Goal: Task Accomplishment & Management: Manage account settings

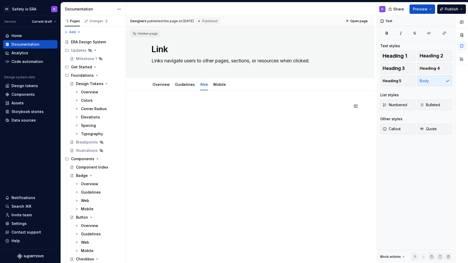
scroll to position [118, 0]
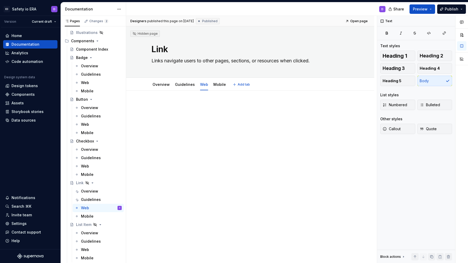
type textarea "*"
click at [206, 114] on div at bounding box center [249, 113] width 197 height 20
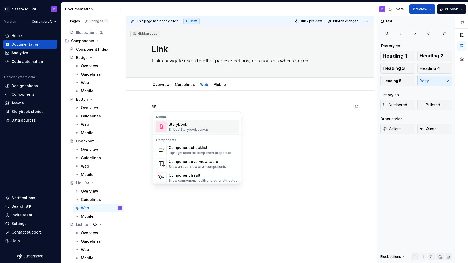
click at [179, 126] on div "Storybook" at bounding box center [189, 124] width 40 height 5
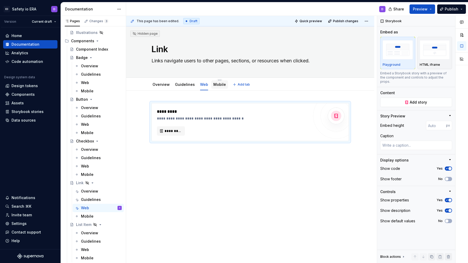
click at [219, 86] on link "Mobile" at bounding box center [219, 84] width 13 height 4
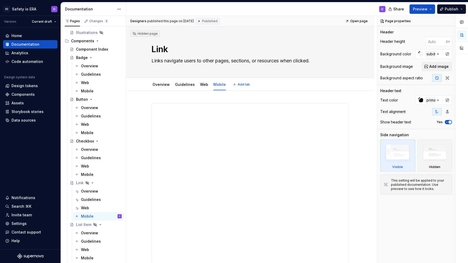
click at [218, 78] on div "Overview Guidelines Web Mobile Add tab" at bounding box center [250, 84] width 248 height 13
click at [218, 79] on html "ED Safety io ERA D Version Current draft Home Documentation Analytics Code auto…" at bounding box center [234, 131] width 468 height 263
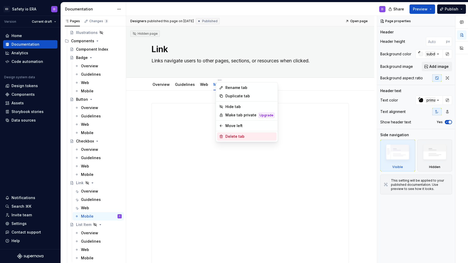
click at [235, 137] on div "Delete tab" at bounding box center [249, 136] width 49 height 5
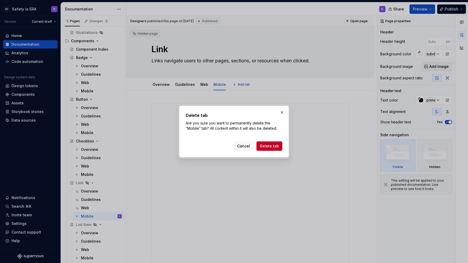
click at [270, 144] on span "Delete tab" at bounding box center [269, 146] width 19 height 5
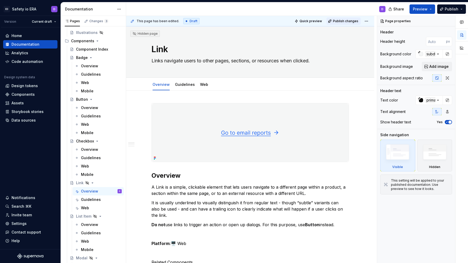
click at [347, 21] on span "Publish changes" at bounding box center [345, 21] width 25 height 4
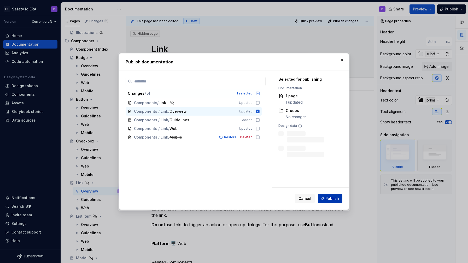
click at [333, 196] on button "Publish" at bounding box center [330, 198] width 25 height 9
click at [333, 199] on div "Cancel Publish" at bounding box center [318, 198] width 47 height 9
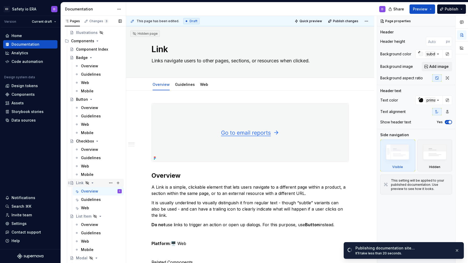
click at [87, 183] on icon "Page tree" at bounding box center [87, 183] width 4 height 4
click at [91, 183] on icon "Page tree" at bounding box center [92, 183] width 4 height 4
click at [91, 184] on icon "Page tree" at bounding box center [92, 183] width 4 height 4
click at [109, 182] on button "Page tree" at bounding box center [110, 182] width 7 height 7
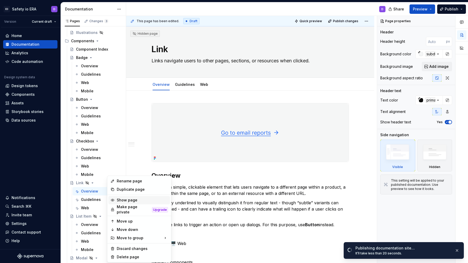
click at [121, 199] on div "Show page" at bounding box center [142, 200] width 51 height 5
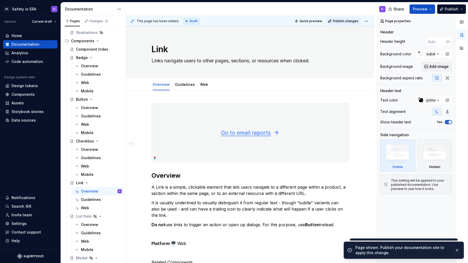
click at [343, 20] on span "Publish changes" at bounding box center [345, 21] width 25 height 4
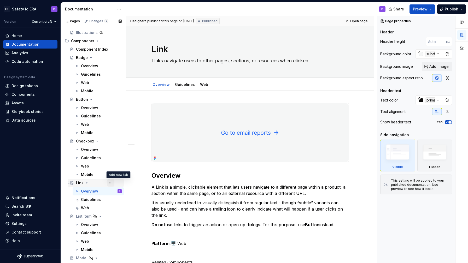
click at [114, 183] on button "Page tree" at bounding box center [110, 182] width 7 height 7
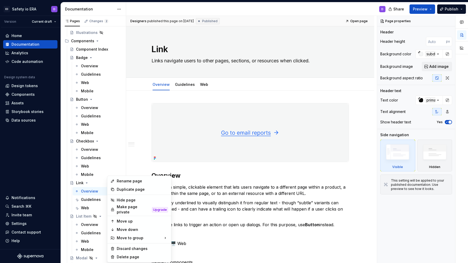
click at [295, 197] on html "ED Safety io ERA D Version Current draft Home Documentation Analytics Code auto…" at bounding box center [234, 131] width 468 height 263
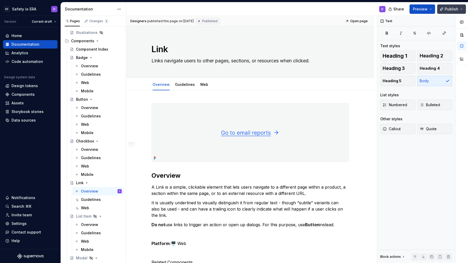
click at [445, 11] on span "Publish" at bounding box center [451, 9] width 14 height 5
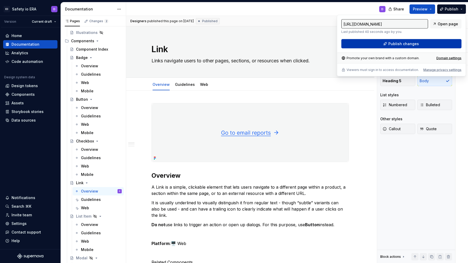
click at [393, 43] on span "Publish changes" at bounding box center [403, 43] width 31 height 5
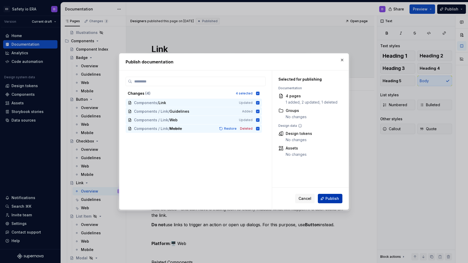
click at [333, 194] on button "Publish" at bounding box center [330, 198] width 25 height 9
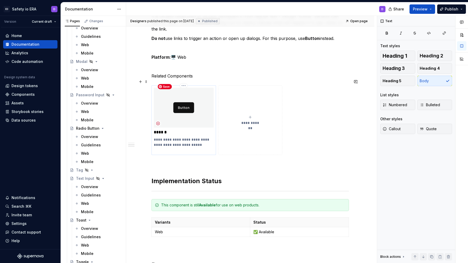
scroll to position [160, 0]
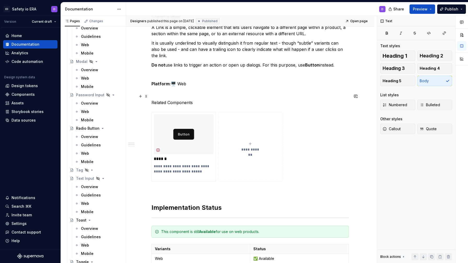
click at [181, 99] on p "Related Components" at bounding box center [249, 102] width 197 height 6
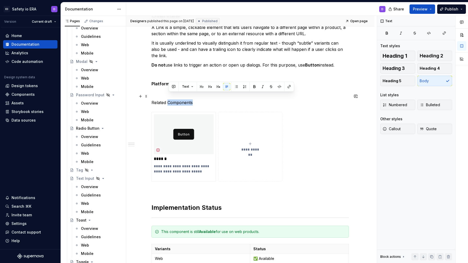
click at [181, 99] on p "Related Components" at bounding box center [249, 102] width 197 height 6
click at [188, 87] on button "button" at bounding box center [185, 86] width 7 height 7
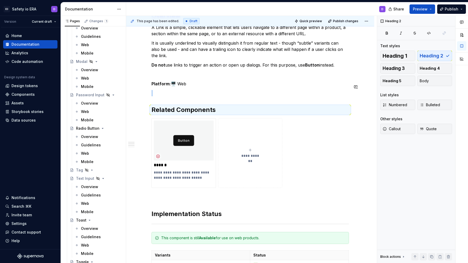
click at [199, 90] on div "**********" at bounding box center [249, 146] width 197 height 407
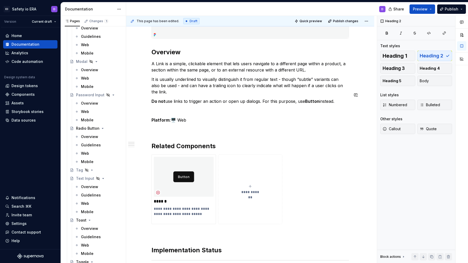
scroll to position [122, 0]
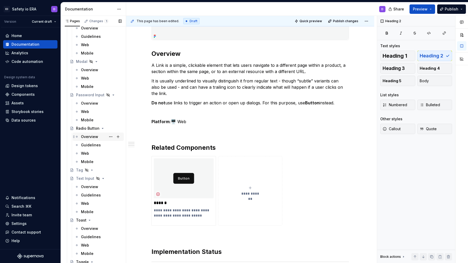
click at [92, 137] on div "Overview" at bounding box center [89, 136] width 17 height 5
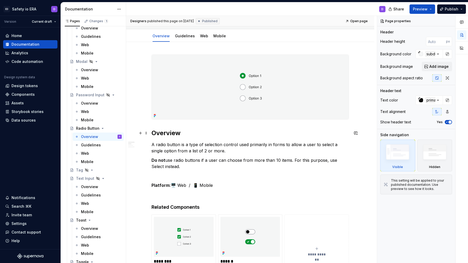
scroll to position [52, 0]
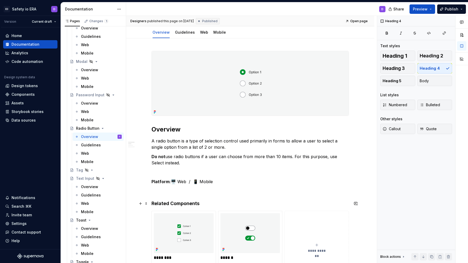
click at [176, 204] on h4 "Related Components" at bounding box center [249, 203] width 197 height 6
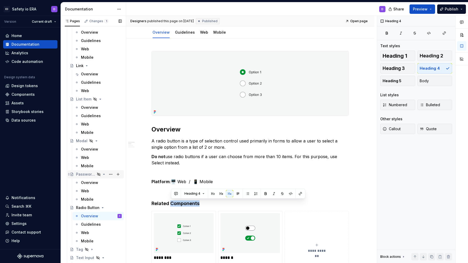
scroll to position [226, 0]
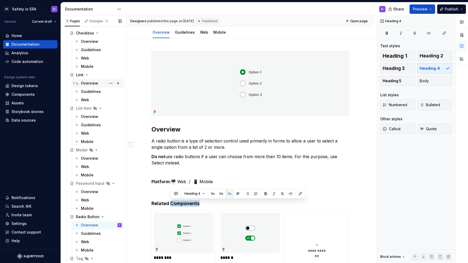
click at [92, 82] on div "Overview" at bounding box center [89, 83] width 17 height 5
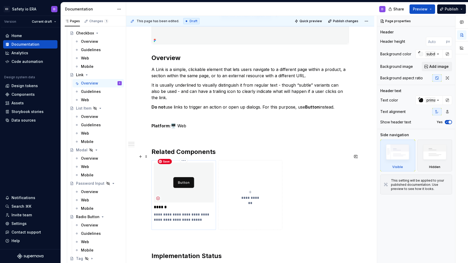
scroll to position [130, 0]
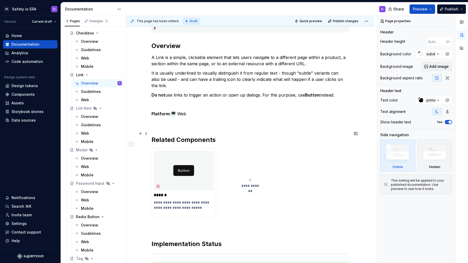
click at [182, 136] on h2 "Related Components" at bounding box center [249, 140] width 197 height 8
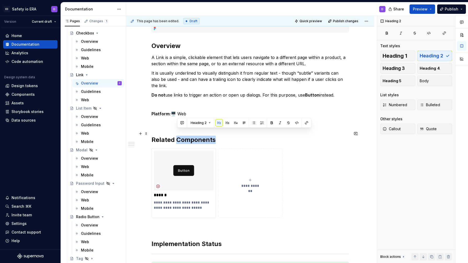
click at [182, 136] on h2 "Related Components" at bounding box center [249, 140] width 197 height 8
click at [208, 123] on button "button" at bounding box center [211, 122] width 7 height 7
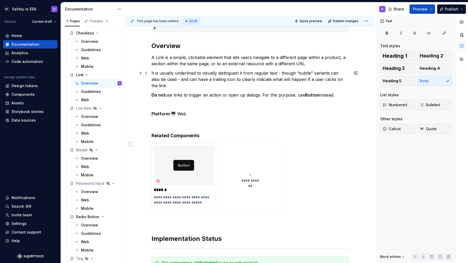
click at [229, 82] on p "It is usually underlined to visually distinguish it from regular text - though …" at bounding box center [249, 79] width 197 height 19
click at [341, 21] on span "Publish changes" at bounding box center [345, 21] width 25 height 4
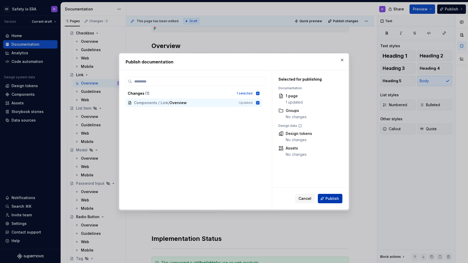
click at [330, 196] on span "Publish" at bounding box center [332, 198] width 14 height 5
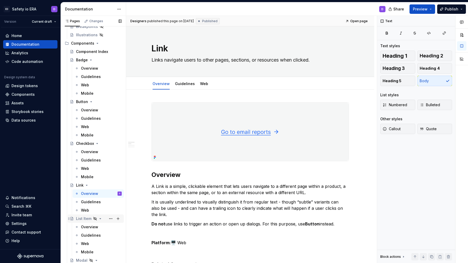
scroll to position [112, 0]
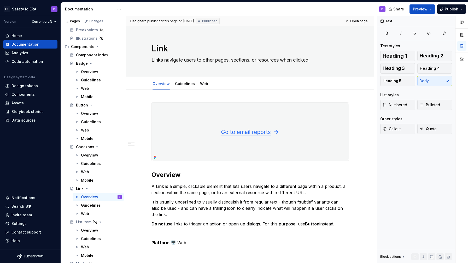
type textarea "*"
